Goal: Information Seeking & Learning: Learn about a topic

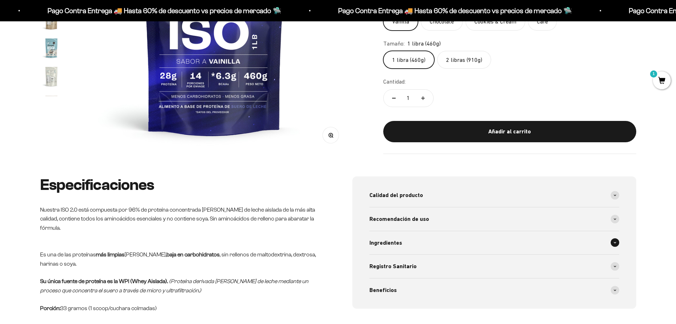
click at [503, 250] on div "Ingredientes" at bounding box center [495, 242] width 250 height 23
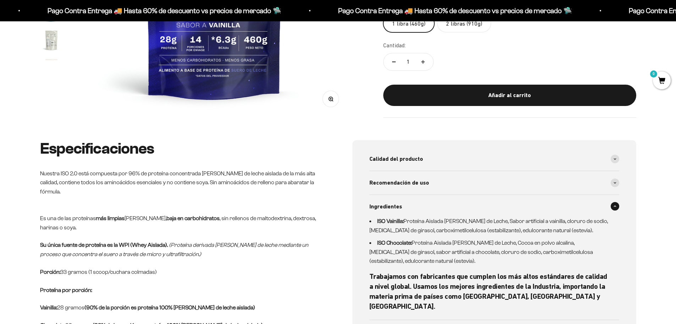
scroll to position [284, 0]
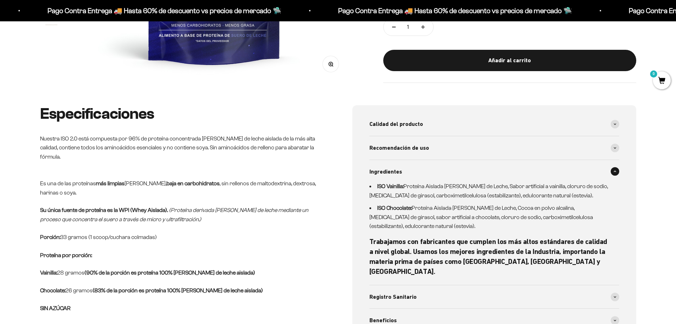
click at [365, 223] on div "Calidad del producto Proteínas de alta calidad, sin ingredientes ni sobrecostos…" at bounding box center [495, 222] width 284 height 234
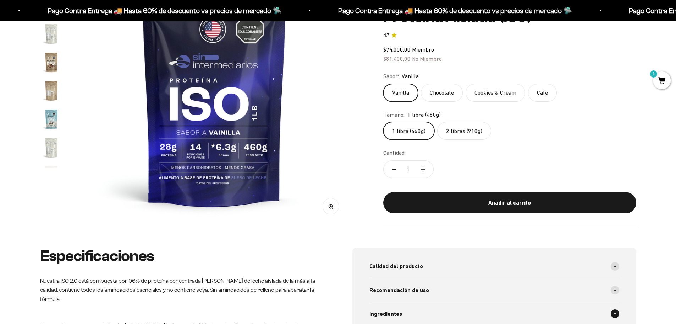
scroll to position [0, 0]
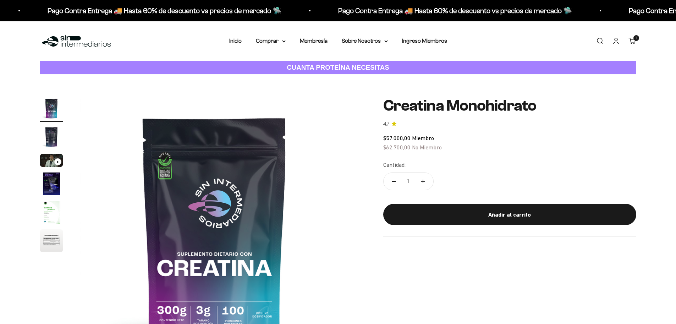
click at [49, 213] on img "Ir al artículo 5" at bounding box center [51, 212] width 23 height 23
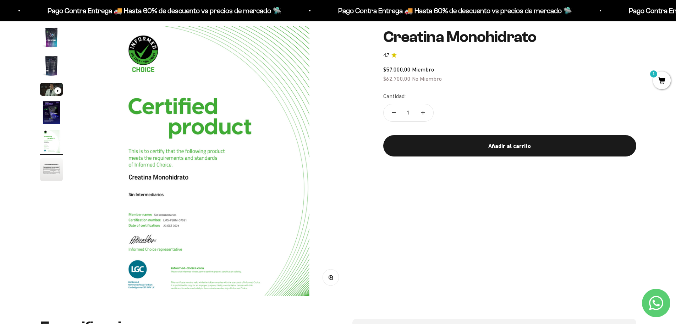
click at [41, 174] on img "Ir al artículo 6" at bounding box center [51, 169] width 23 height 23
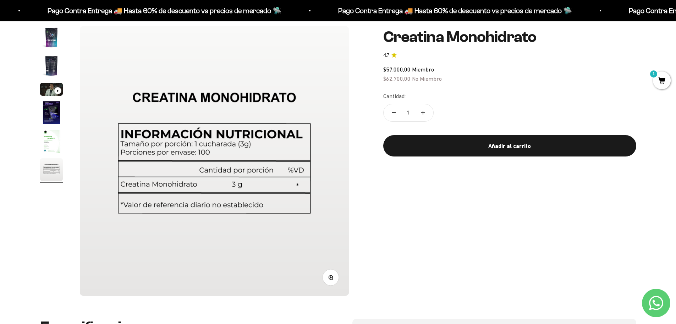
scroll to position [36, 0]
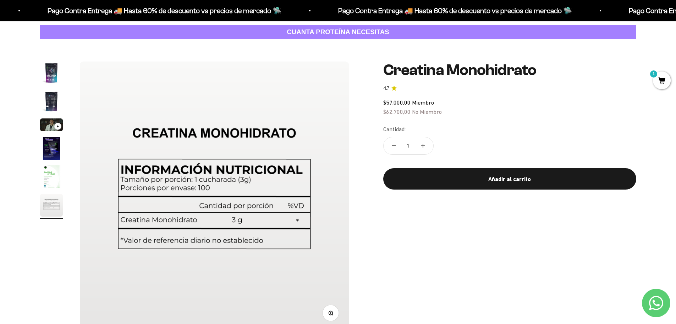
click at [50, 73] on img "Ir al artículo 1" at bounding box center [51, 72] width 23 height 23
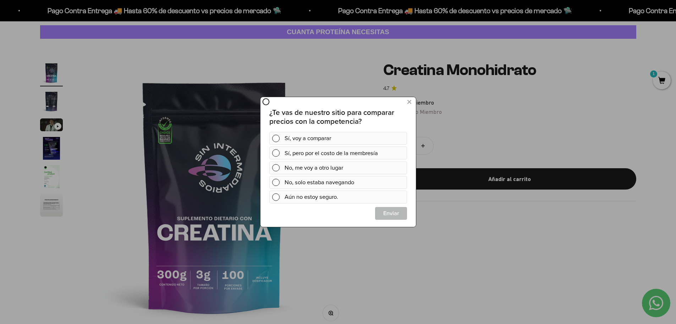
scroll to position [0, 0]
click at [409, 102] on icon at bounding box center [409, 102] width 4 height 10
